Goal: Task Accomplishment & Management: Use online tool/utility

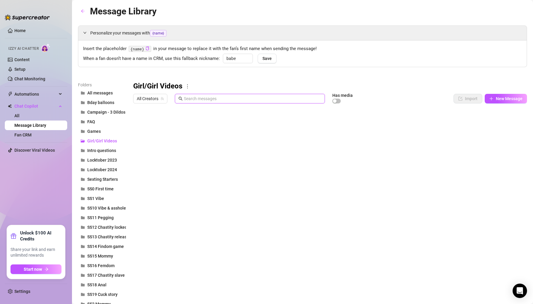
click at [211, 97] on input "text" at bounding box center [252, 98] width 137 height 7
click at [114, 93] on button "All messages" at bounding box center [102, 93] width 48 height 10
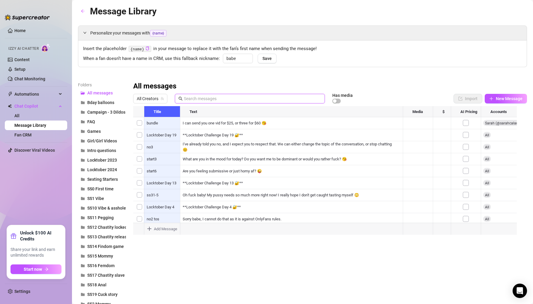
click at [215, 96] on input "text" at bounding box center [252, 98] width 137 height 7
paste input "[DATE] - Fucking my landlord to pay my rent - thumb.png"
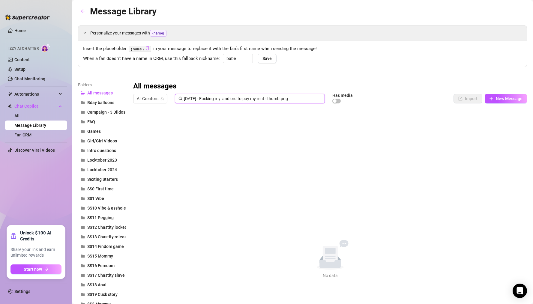
drag, startPoint x: 299, startPoint y: 100, endPoint x: 82, endPoint y: 88, distance: 217.2
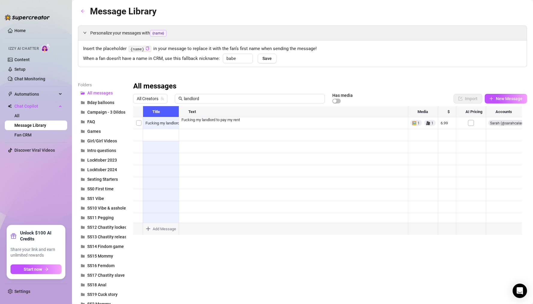
click at [327, 126] on div at bounding box center [327, 173] width 389 height 134
click at [429, 118] on div at bounding box center [327, 173] width 389 height 134
click at [428, 121] on div at bounding box center [327, 173] width 389 height 134
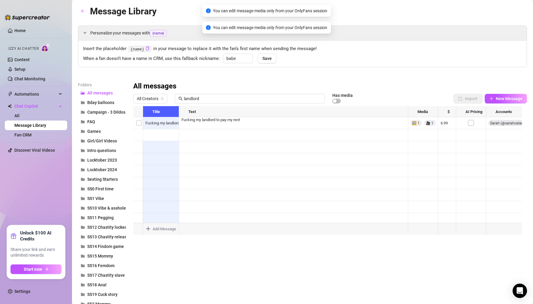
click at [428, 121] on div at bounding box center [327, 173] width 389 height 134
click at [419, 122] on div at bounding box center [327, 173] width 389 height 134
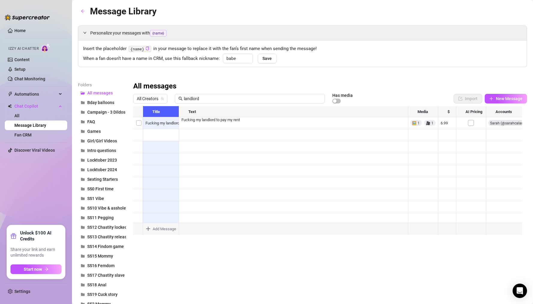
click at [208, 125] on div at bounding box center [327, 173] width 389 height 134
click at [175, 124] on div at bounding box center [327, 173] width 389 height 134
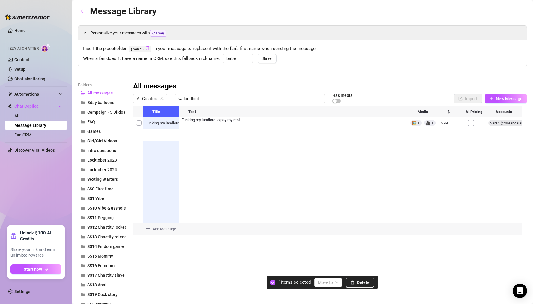
click at [139, 125] on div at bounding box center [327, 173] width 389 height 134
click at [356, 282] on button "Delete" at bounding box center [359, 283] width 29 height 10
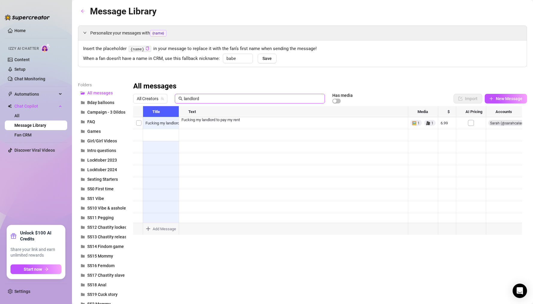
drag, startPoint x: 217, startPoint y: 99, endPoint x: 132, endPoint y: 94, distance: 85.0
paste input "Girlfriend gives you jerk-off instructions"
click at [138, 124] on div at bounding box center [327, 173] width 389 height 134
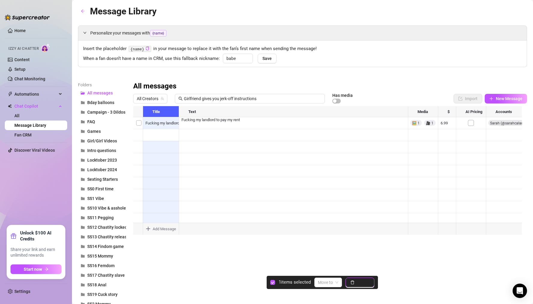
click at [363, 284] on span "Delete" at bounding box center [363, 282] width 13 height 5
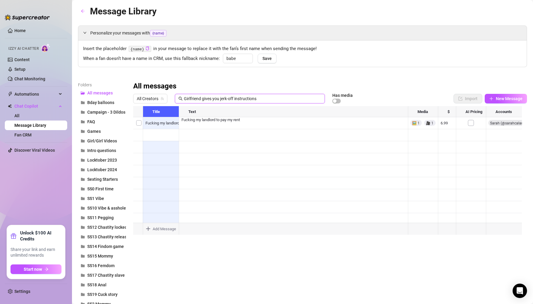
click at [241, 101] on input "Girlfriend gives you jerk-off instructions" at bounding box center [252, 98] width 137 height 7
paste input "Fucking my best friend's husband - surprise creampie!"
click at [140, 120] on div at bounding box center [327, 173] width 389 height 134
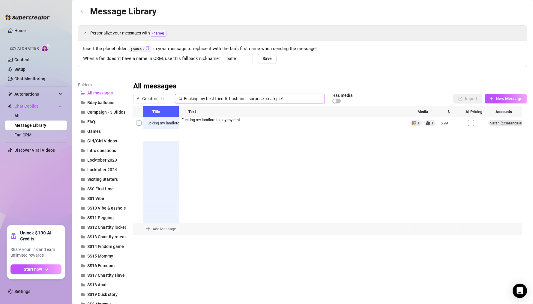
type input "Fucking my best friend's husband - surprise creampie!"
click at [140, 122] on div at bounding box center [327, 173] width 389 height 134
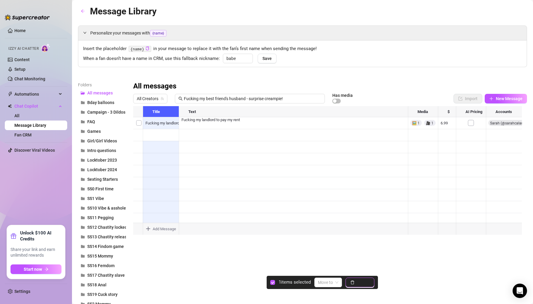
click at [364, 283] on span "Delete" at bounding box center [363, 282] width 13 height 5
